Goal: Task Accomplishment & Management: Manage account settings

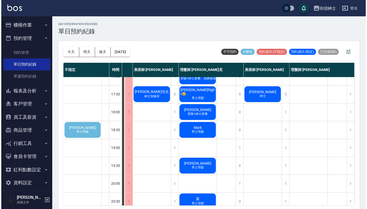
scroll to position [224, 38]
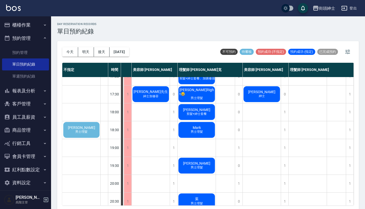
click at [81, 125] on span "[PERSON_NAME]" at bounding box center [81, 127] width 29 height 4
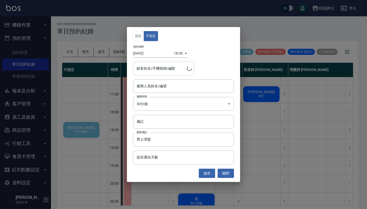
type input "李俊宏/0900637696"
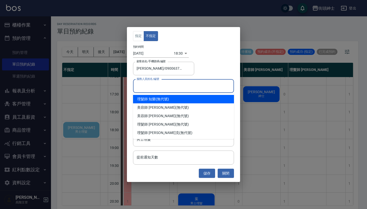
click at [160, 87] on input "服務人員姓名/編號" at bounding box center [183, 86] width 96 height 9
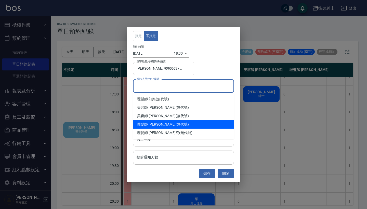
click at [164, 126] on div "理髮師 eric (無代號)" at bounding box center [183, 124] width 101 height 8
type input "理髮師 eric(無代號)"
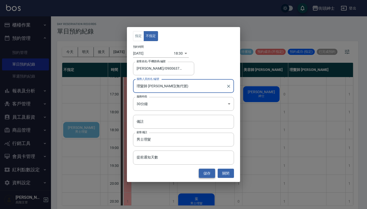
click at [210, 175] on button "儲存" at bounding box center [207, 173] width 16 height 9
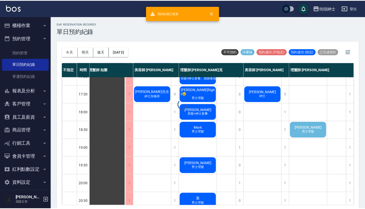
scroll to position [224, 5]
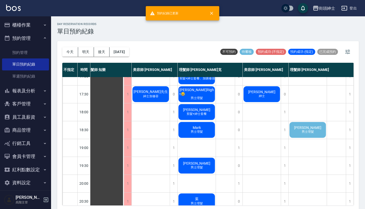
click at [304, 132] on span "男士理髮" at bounding box center [307, 132] width 14 height 4
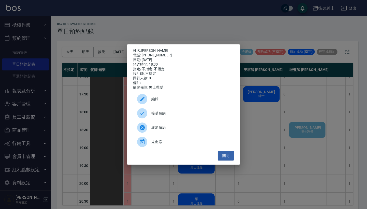
click at [179, 116] on span "接受預約" at bounding box center [190, 113] width 79 height 5
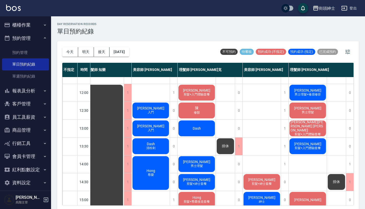
scroll to position [32, 5]
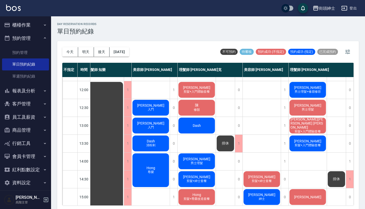
click at [164, 123] on div "阿建 入門" at bounding box center [151, 125] width 38 height 17
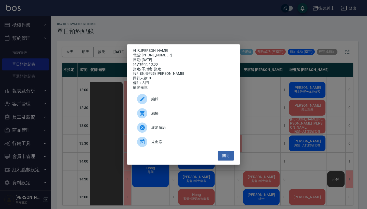
click at [185, 25] on div "姓名: 阿建 電話: 0987738191 日期: 2025/10/11 預約時間: 13:00 指定/不指定: 指定 設計師: 美容師 Cherry 同行人…" at bounding box center [183, 104] width 367 height 209
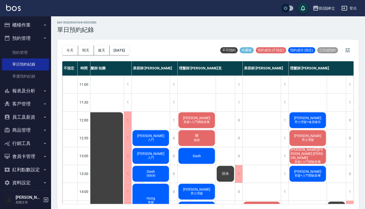
scroll to position [1, 0]
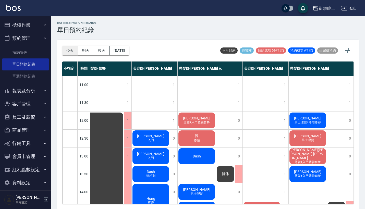
click at [67, 48] on button "今天" at bounding box center [70, 50] width 16 height 9
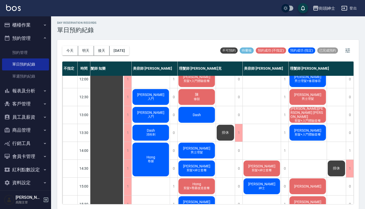
scroll to position [28, 7]
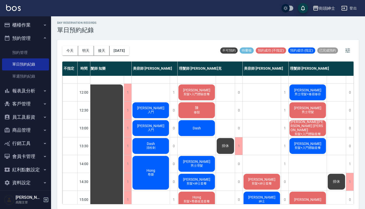
click at [273, 0] on div "街頭紳士 登出" at bounding box center [182, 8] width 365 height 16
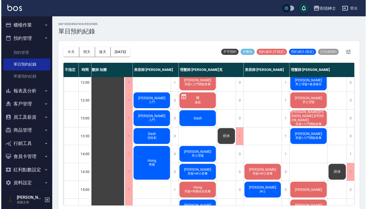
scroll to position [23, 5]
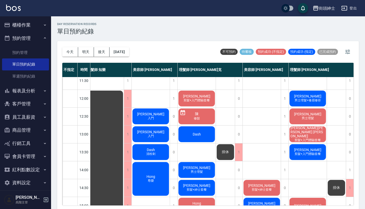
click at [300, 96] on div "陳可為 男士理髮+修眉修容" at bounding box center [307, 98] width 38 height 17
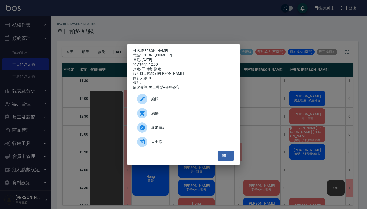
drag, startPoint x: 166, startPoint y: 55, endPoint x: 143, endPoint y: 51, distance: 22.8
click at [143, 51] on div "姓名: 陳可為 電話: 0961509264 日期: 2025/10/11 預約時間: 12:00 指定/不指定: 指定 設計師: 理髮師 eric 同行人數…" at bounding box center [183, 68] width 101 height 41
copy div "姓名: 陳可為 電話: 0961509264"
click at [182, 26] on div "姓名: 陳可為 電話: 0961509264 日期: 2025/10/11 預約時間: 12:00 指定/不指定: 指定 設計師: 理髮師 eric 同行人數…" at bounding box center [183, 104] width 367 height 209
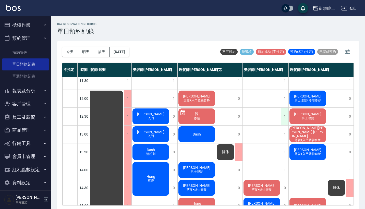
click at [284, 118] on div "1" at bounding box center [284, 117] width 8 height 18
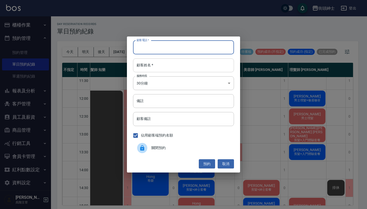
paste input "陳可為 電話: 0961509264"
type input "陳可為 電話: 0961509264"
click at [182, 75] on div "顧客電話   * 陳可為 電話: 0961509264 顧客電話   * 顧客姓名   * 顧客姓名   * 服務時長 30分鐘 1 服務時長 備註 備註 顧…" at bounding box center [183, 104] width 113 height 136
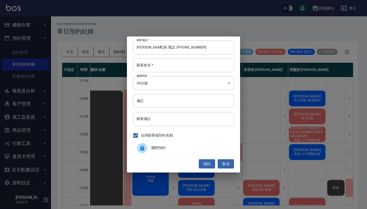
paste input "陳可為 電話: 0961509264"
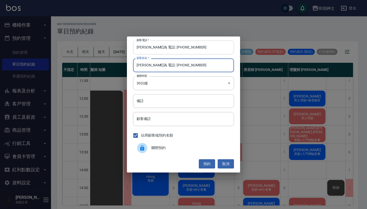
type input "陳可為 電話: 0961509264"
drag, startPoint x: 158, startPoint y: 48, endPoint x: 121, endPoint y: 46, distance: 36.3
click at [121, 46] on div "顧客電話   * 陳可為 電話: 0961509264 顧客電話   * 顧客姓名   * 陳可為 電話: 0961509264 顧客姓名   * 服務時長 …" at bounding box center [183, 104] width 367 height 209
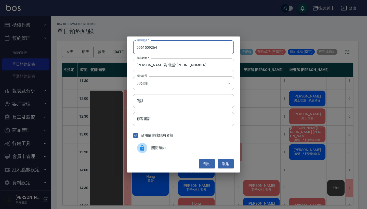
type input "0961509264"
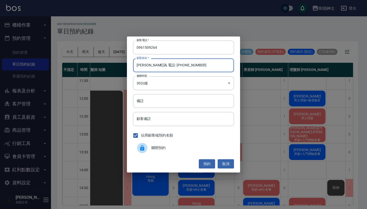
drag, startPoint x: 184, startPoint y: 66, endPoint x: 147, endPoint y: 66, distance: 37.5
click at [147, 66] on input "陳可為 電話: 0961509264" at bounding box center [183, 65] width 101 height 14
type input "[PERSON_NAME]"
click at [203, 166] on button "預約" at bounding box center [207, 163] width 16 height 9
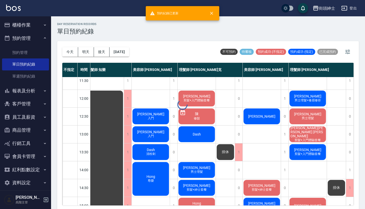
click at [310, 96] on div at bounding box center [182, 104] width 365 height 209
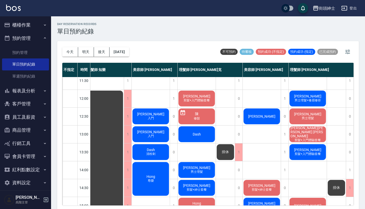
click at [302, 97] on span "[PERSON_NAME]" at bounding box center [307, 96] width 29 height 4
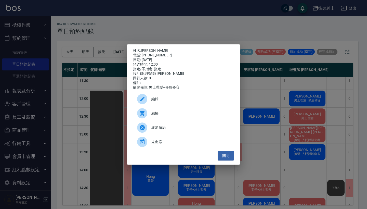
click at [186, 116] on span "結帳" at bounding box center [190, 113] width 79 height 5
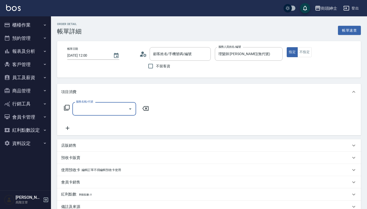
type input "陳可為/0961509264/null"
click at [121, 106] on input "服務名稱/代號" at bounding box center [100, 108] width 51 height 9
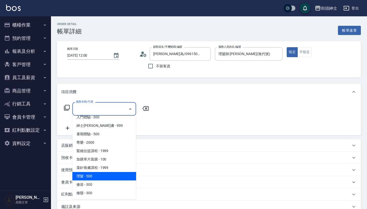
scroll to position [47, 0]
click at [113, 172] on span "理髮 - 500" at bounding box center [104, 176] width 64 height 8
type input "理髮(A02)"
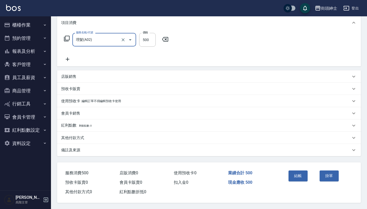
scroll to position [71, 0]
click at [291, 172] on button "結帳" at bounding box center [298, 175] width 19 height 11
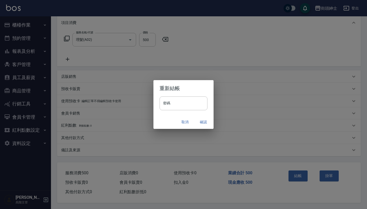
click at [203, 120] on button "確認" at bounding box center [203, 121] width 16 height 9
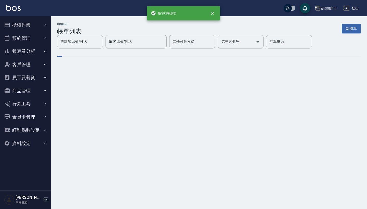
click at [27, 33] on button "預約管理" at bounding box center [25, 38] width 47 height 13
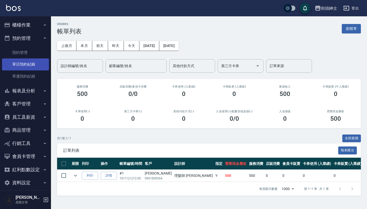
click at [30, 59] on link "單日預約紀錄" at bounding box center [25, 64] width 47 height 12
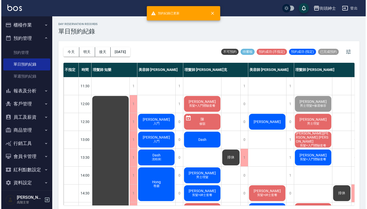
scroll to position [21, 0]
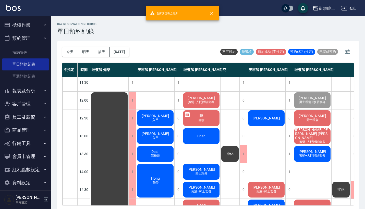
click at [260, 120] on span "[PERSON_NAME]" at bounding box center [265, 118] width 29 height 4
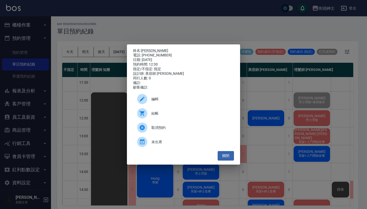
click at [215, 119] on div "結帳" at bounding box center [183, 113] width 101 height 14
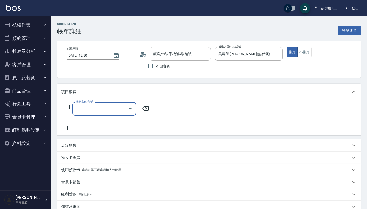
type input "[PERSON_NAME]/0961509264/null"
click at [108, 106] on input "服務名稱/代號" at bounding box center [100, 108] width 51 height 9
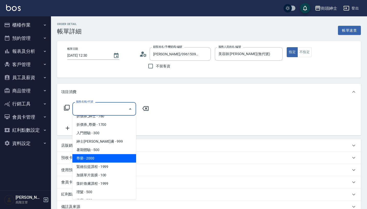
scroll to position [34, 0]
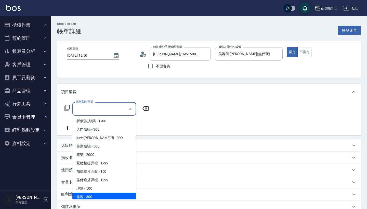
click at [109, 198] on span "修容 - 300" at bounding box center [104, 196] width 64 height 8
type input "修容(A03)"
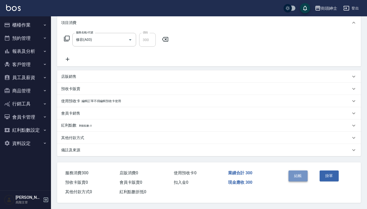
scroll to position [71, 0]
click at [300, 172] on button "結帳" at bounding box center [298, 175] width 19 height 11
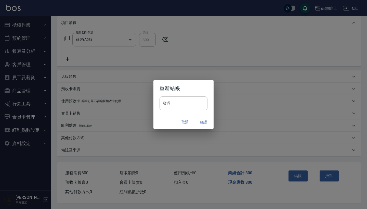
click at [205, 124] on button "確認" at bounding box center [203, 121] width 16 height 9
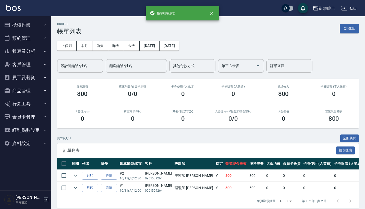
click at [32, 34] on button "預約管理" at bounding box center [25, 38] width 47 height 13
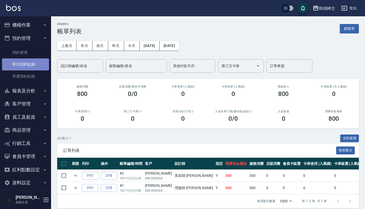
click at [36, 65] on link "單日預約紀錄" at bounding box center [25, 64] width 47 height 12
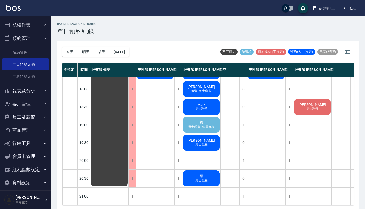
scroll to position [251, 0]
click at [207, 125] on span "男士理髮+修眉修容" at bounding box center [201, 127] width 28 height 4
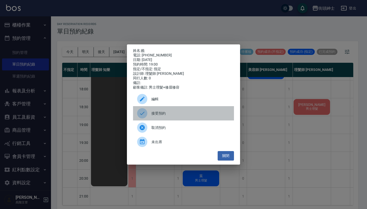
click at [167, 116] on span "接受預約" at bounding box center [190, 113] width 79 height 5
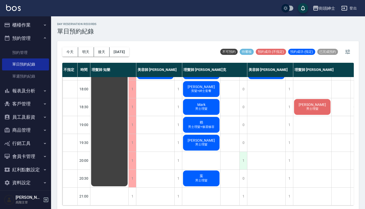
click at [244, 154] on div "1" at bounding box center [243, 161] width 8 height 18
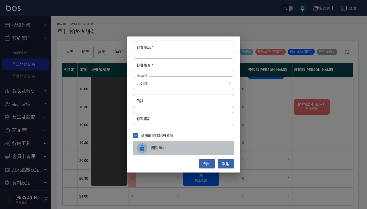
click at [178, 146] on span "關閉預約" at bounding box center [190, 147] width 79 height 5
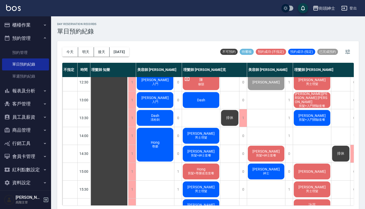
scroll to position [71, 0]
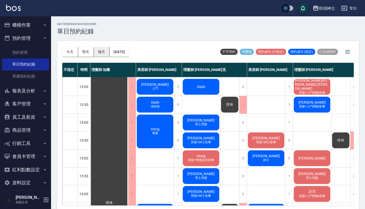
click at [102, 50] on button "後天" at bounding box center [102, 51] width 16 height 9
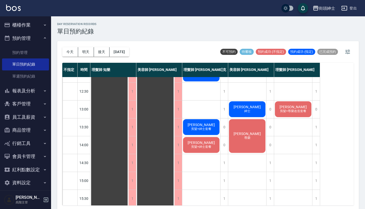
scroll to position [48, 0]
click at [67, 51] on button "今天" at bounding box center [70, 51] width 16 height 9
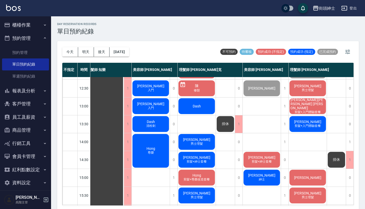
scroll to position [47, 7]
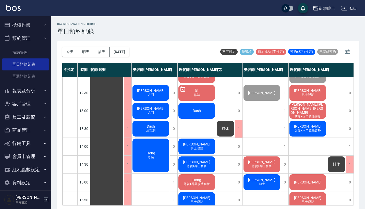
click at [193, 110] on span "Dash" at bounding box center [196, 111] width 10 height 4
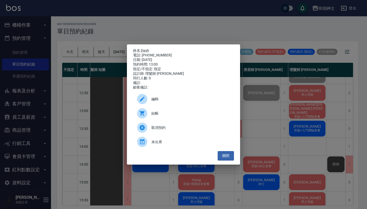
click at [271, 108] on div "姓名: Dash 電話: 0958550725 日期: 2025/10/11 預約時間: 13:00 指定/不指定: 指定 設計師: 理髮師 Vic 維克 同…" at bounding box center [183, 104] width 367 height 209
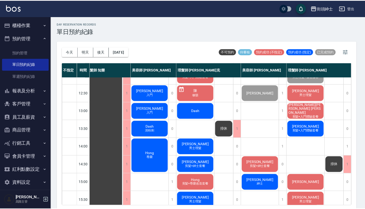
scroll to position [47, 5]
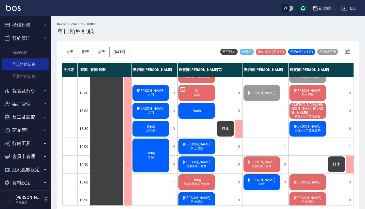
click at [200, 147] on span "男士理髮" at bounding box center [196, 148] width 14 height 4
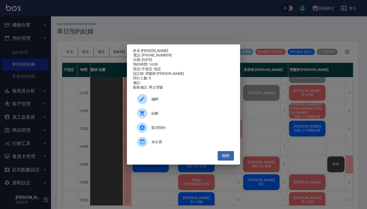
click at [287, 129] on div "姓名: 陳先生 電話: 0928731327 日期: 2025/10/11 預約時間: 14:00 指定/不指定: 指定 設計師: 理髮師 Vic 維克 同行…" at bounding box center [183, 104] width 367 height 209
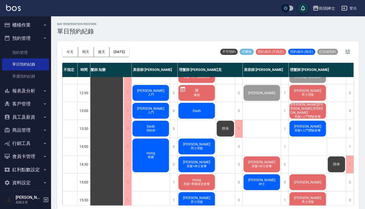
click at [161, 146] on div "Hong 尊榮" at bounding box center [151, 155] width 38 height 35
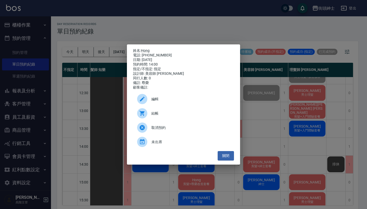
click at [291, 121] on div "姓名: Hong 電話: 0905138100 日期: 2025/10/11 預約時間: 14:00 指定/不指定: 指定 設計師: 美容師 Cherry 同…" at bounding box center [183, 104] width 367 height 209
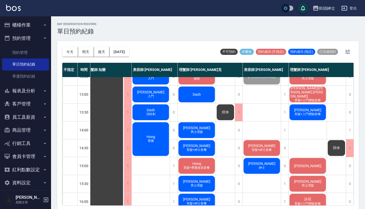
scroll to position [67, 5]
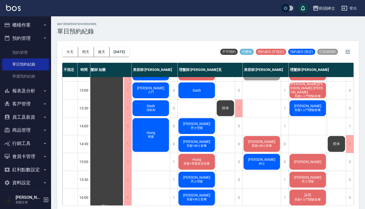
click at [264, 45] on div "今天 明天 後天 2025/10/11 不可預約 待審核 預約成功 (不指定) 預約成功 (指定) 已完成預約" at bounding box center [207, 52] width 291 height 22
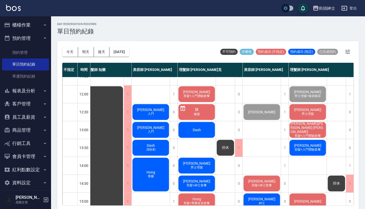
scroll to position [25, 7]
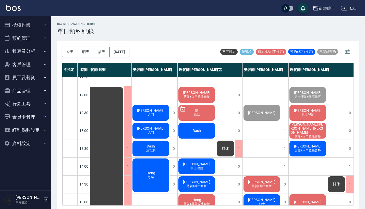
scroll to position [27, 7]
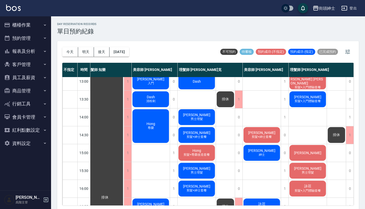
click at [258, 128] on div "[PERSON_NAME] 剪髮+紳士套餐" at bounding box center [261, 134] width 38 height 17
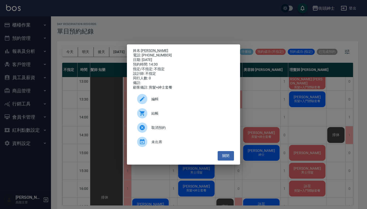
click at [270, 109] on div "姓名: [PERSON_NAME] 電話: [PHONE_NUMBER] 日期: [DATE] 預約時間: 14:30 指定/不指定: 不指定 設計師: 不指…" at bounding box center [183, 104] width 367 height 209
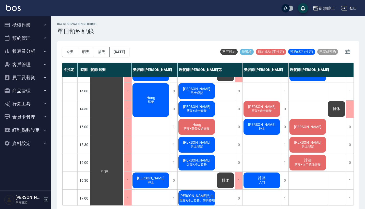
scroll to position [102, 7]
